Goal: Task Accomplishment & Management: Manage account settings

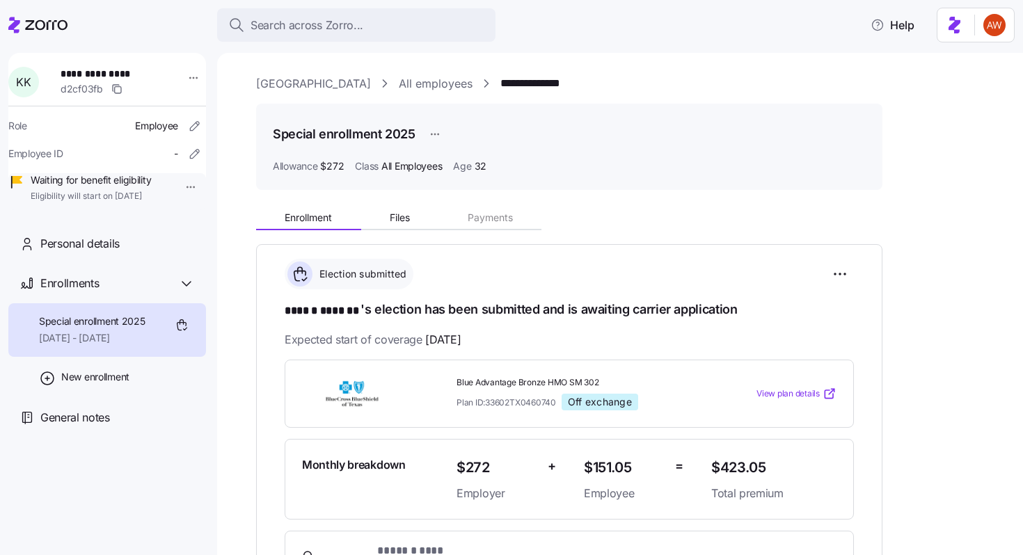
scroll to position [173, 0]
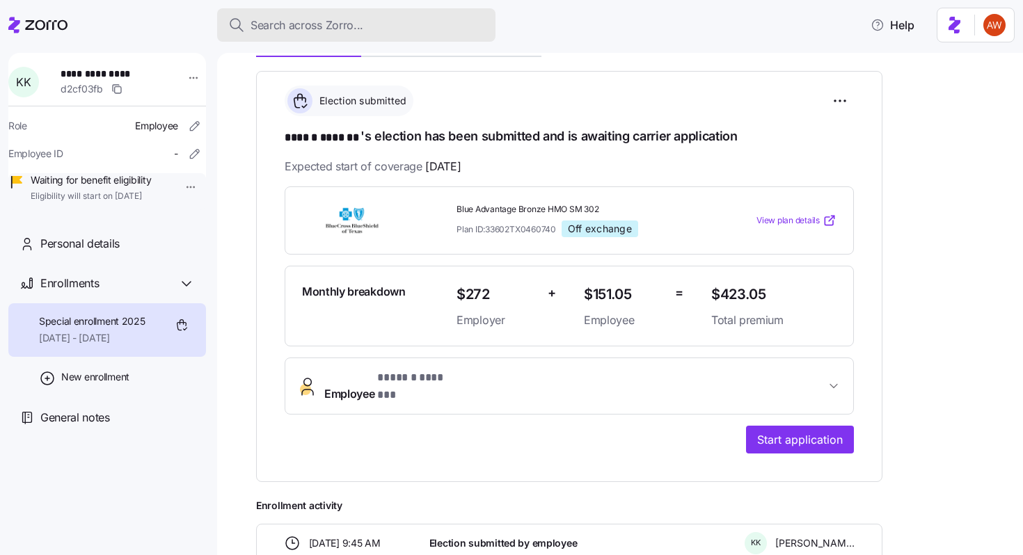
click at [282, 19] on span "Search across Zorro..." at bounding box center [307, 25] width 113 height 17
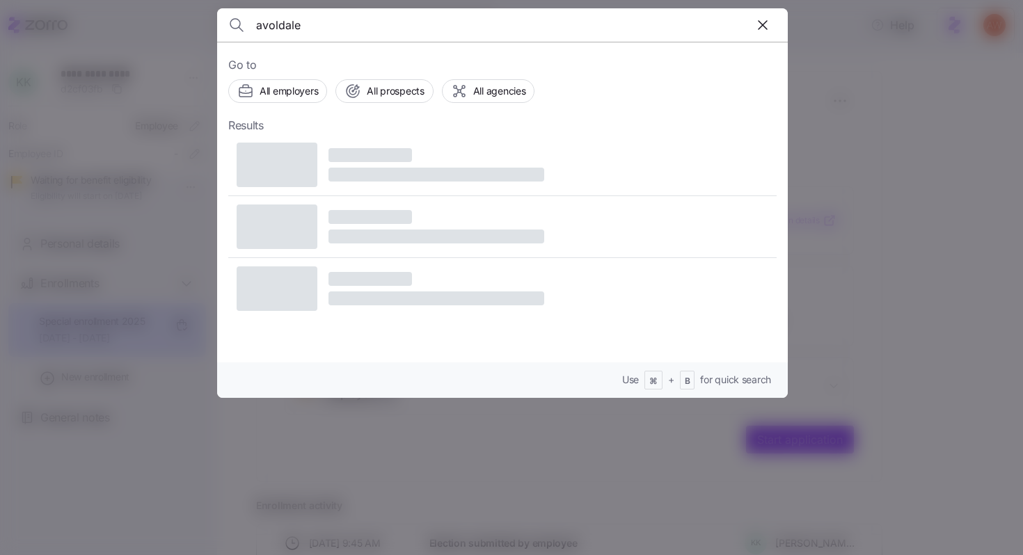
type input "avoldale"
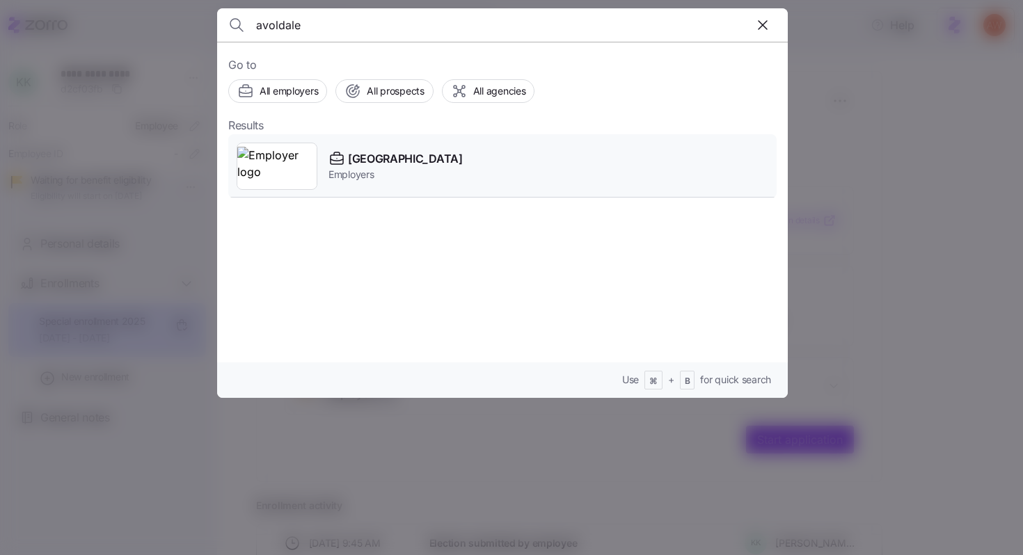
click at [370, 154] on span "[GEOGRAPHIC_DATA]" at bounding box center [405, 158] width 115 height 17
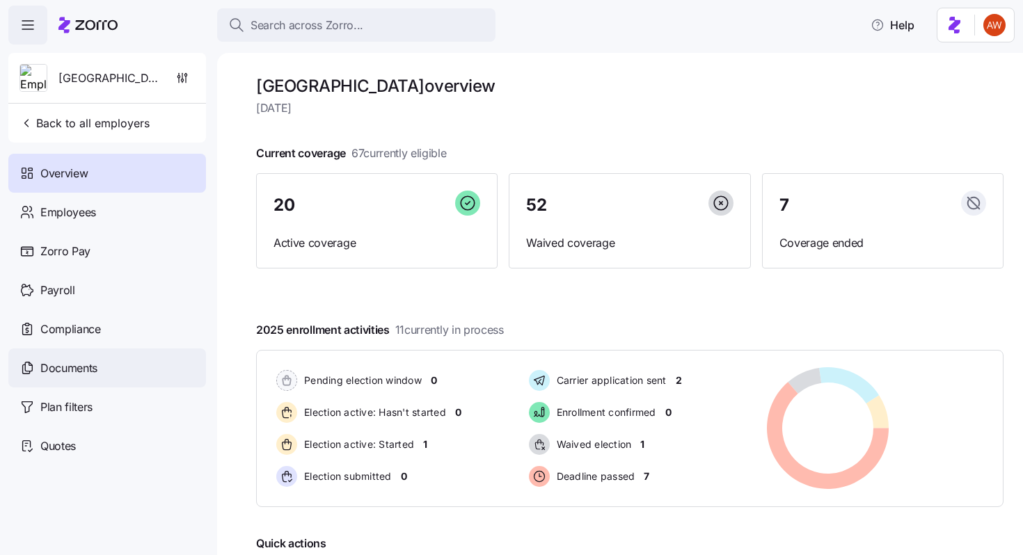
click at [51, 370] on span "Documents" at bounding box center [68, 368] width 57 height 17
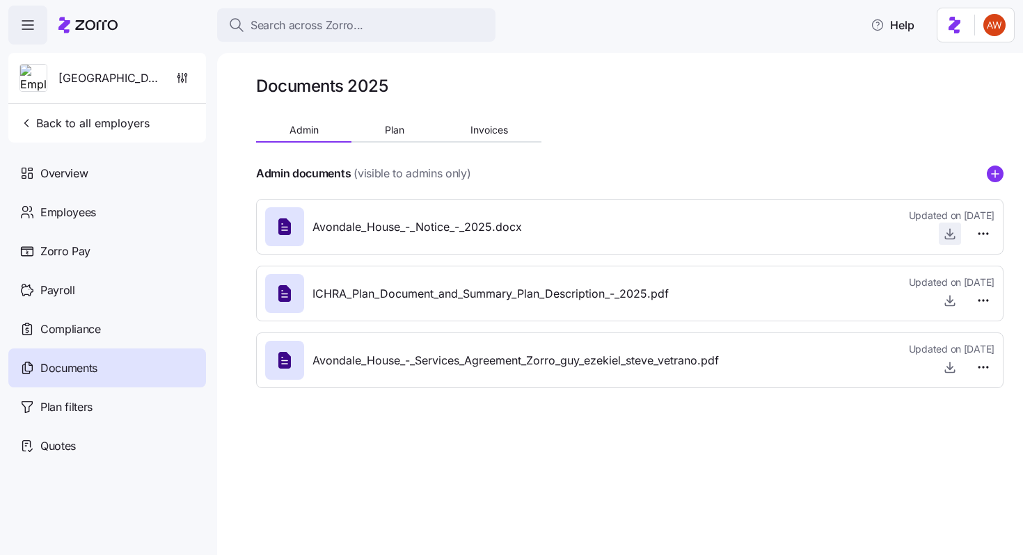
click at [943, 235] on icon "button" at bounding box center [950, 234] width 14 height 14
click at [982, 232] on html "Search across Zorro... Help Avondale House Back to all employers Overview Emplo…" at bounding box center [511, 273] width 1023 height 547
click at [962, 263] on div "Edit" at bounding box center [959, 265] width 58 height 22
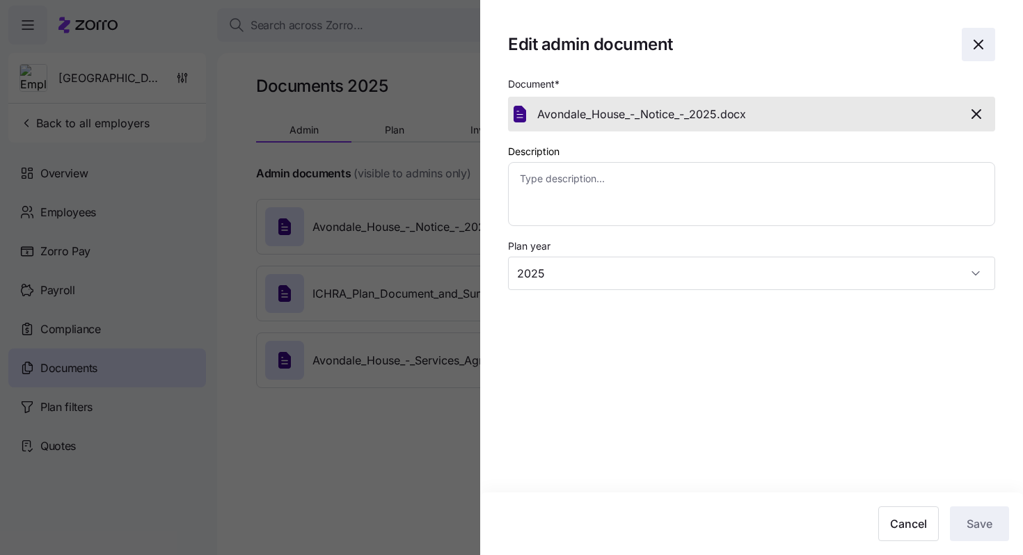
click at [974, 42] on icon "button" at bounding box center [978, 44] width 17 height 17
type textarea "x"
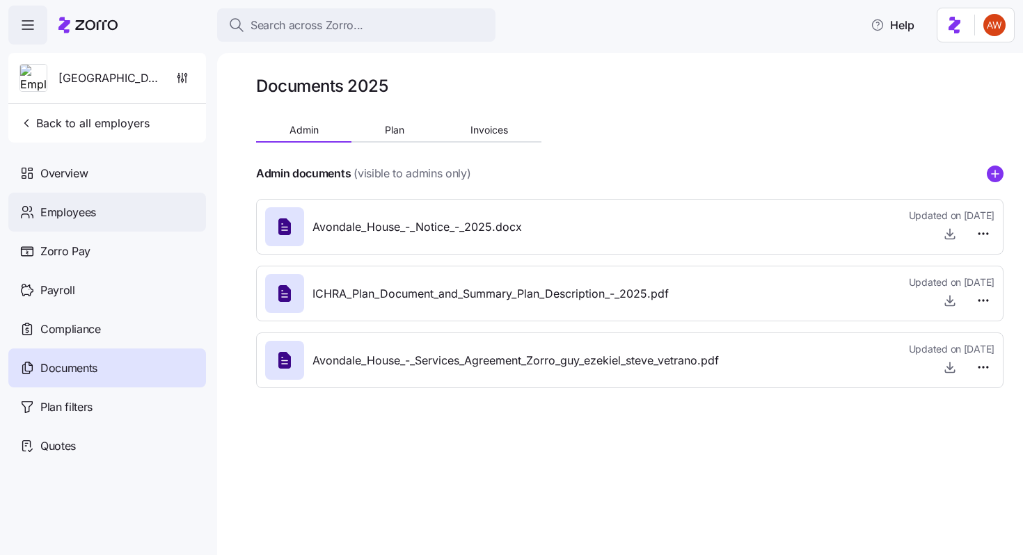
click at [127, 207] on div "Employees" at bounding box center [107, 212] width 198 height 39
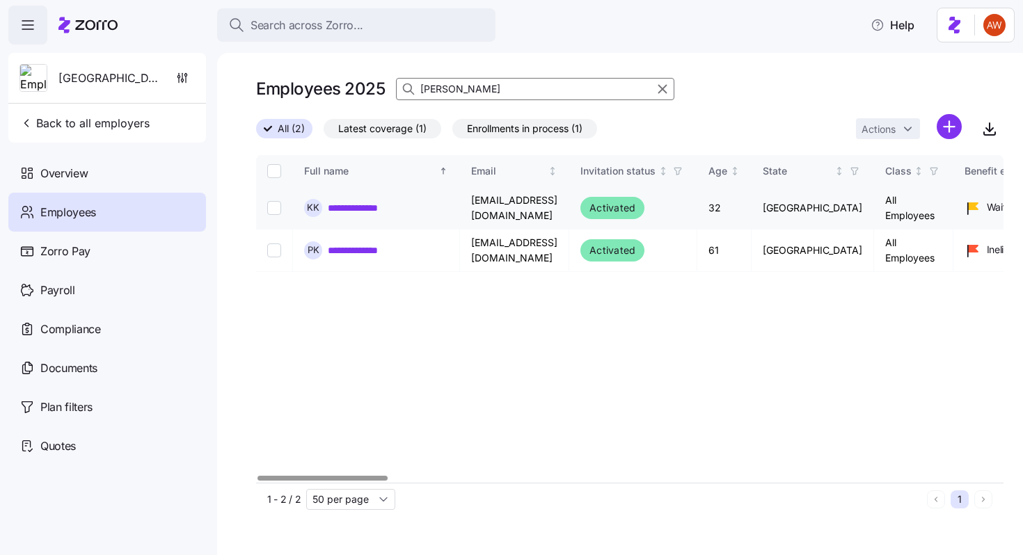
click at [374, 209] on link "**********" at bounding box center [361, 208] width 67 height 14
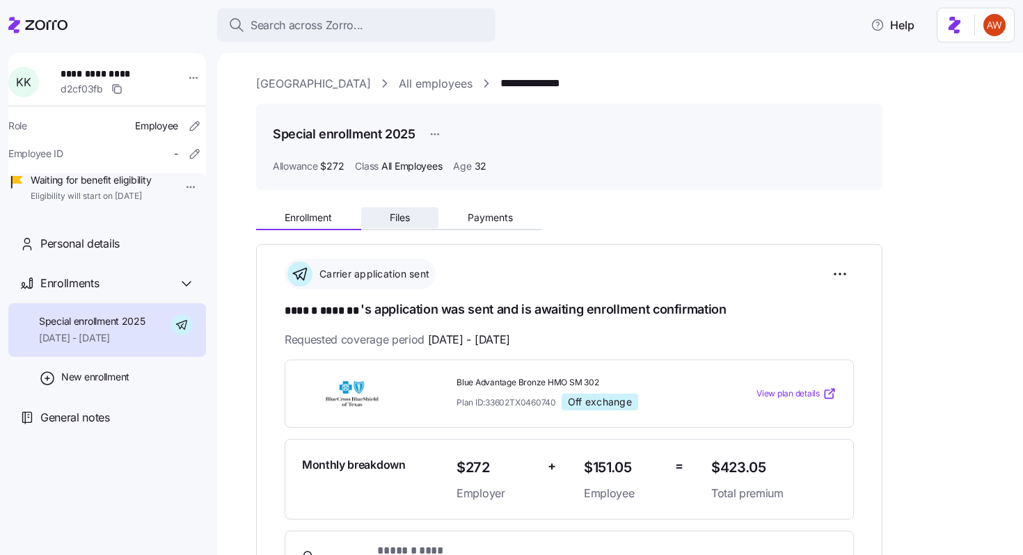
click at [404, 218] on span "Files" at bounding box center [400, 218] width 20 height 10
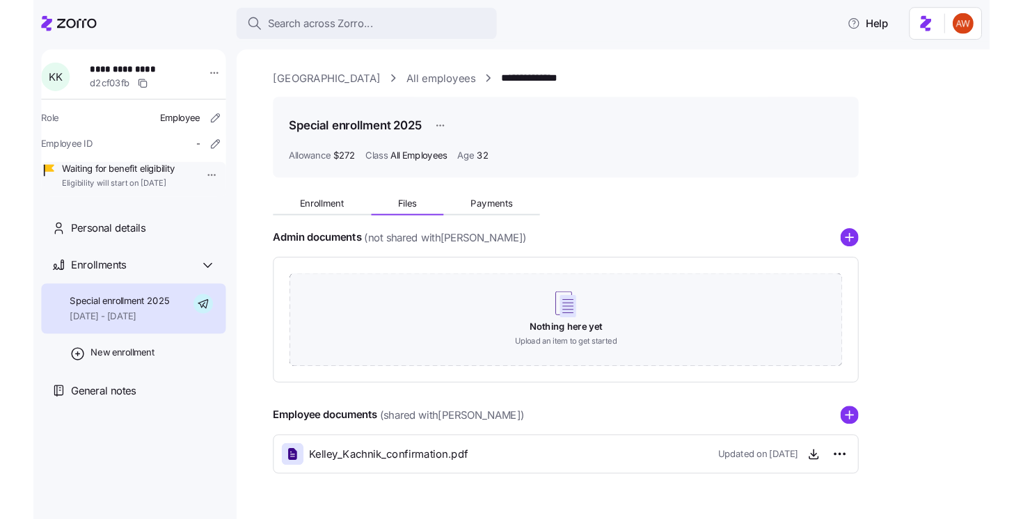
scroll to position [35, 0]
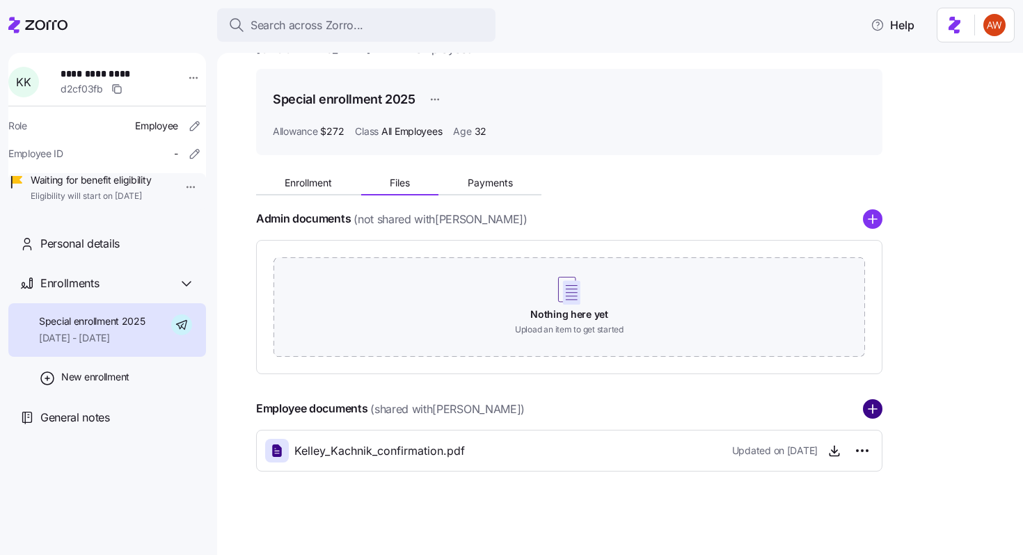
click at [865, 406] on circle "add icon" at bounding box center [873, 409] width 18 height 18
